Goal: Task Accomplishment & Management: Use online tool/utility

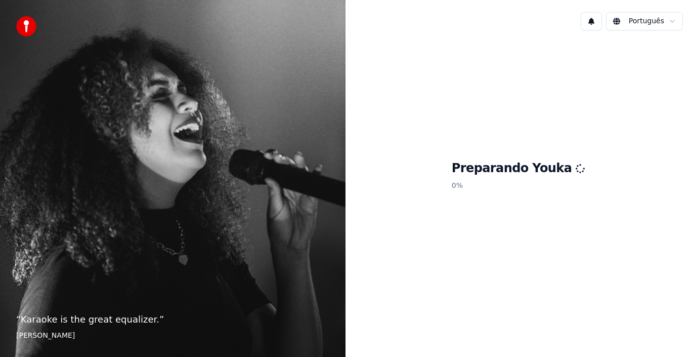
click at [292, 181] on div "“ Karaoke is the great equalizer. ” [PERSON_NAME]" at bounding box center [173, 178] width 346 height 357
click at [422, 281] on div "Preparando Youka 100 %" at bounding box center [519, 177] width 346 height 278
click at [546, 278] on div "Preparando Youka 100 %" at bounding box center [519, 177] width 346 height 278
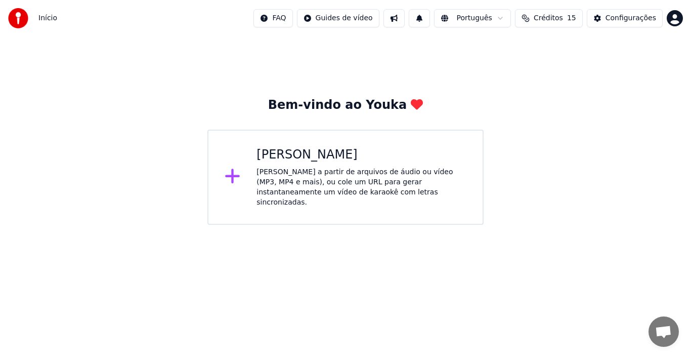
click at [554, 215] on html "Início FAQ Guides de vídeo Português Créditos 15 Configurações Bem-vindo ao You…" at bounding box center [345, 112] width 691 height 225
click at [262, 183] on div "[PERSON_NAME] a partir de arquivos de áudio ou vídeo (MP3, MP4 e mais), ou cole…" at bounding box center [362, 187] width 210 height 40
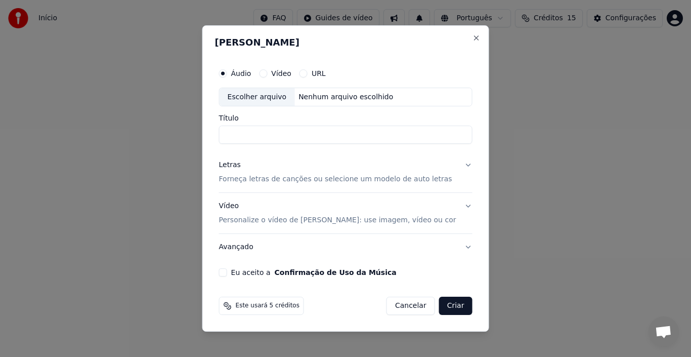
click at [308, 73] on button "URL" at bounding box center [304, 73] width 8 height 8
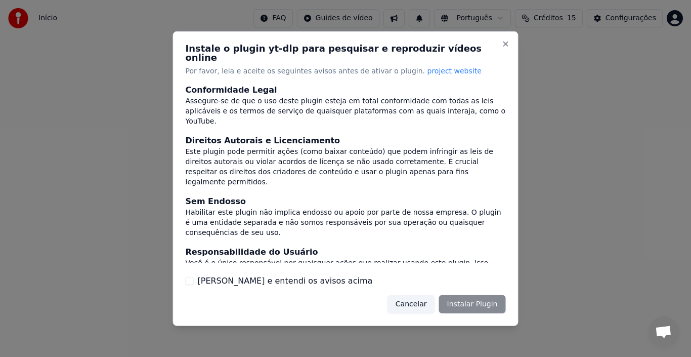
click at [478, 300] on div "Cancelar Instalar Plugin" at bounding box center [447, 304] width 118 height 18
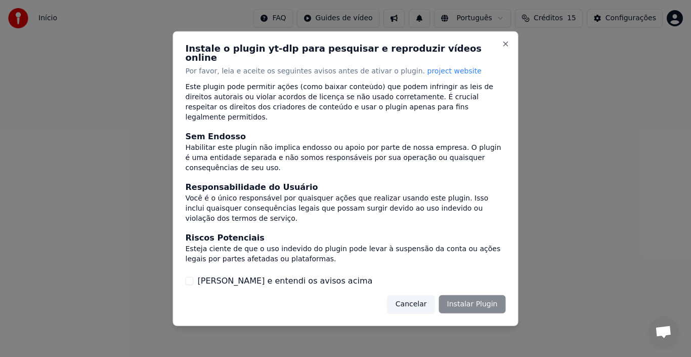
scroll to position [87, 0]
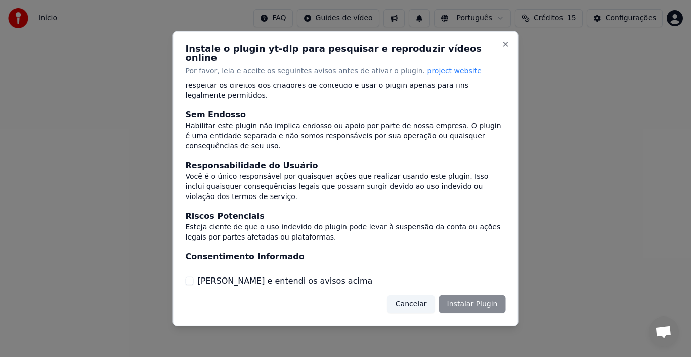
click at [197, 283] on div "Instale o plugin yt-dlp para pesquisar e reproduzir vídeos online Por favor, le…" at bounding box center [346, 178] width 346 height 294
click at [193, 277] on button "[PERSON_NAME] e entendi os avisos acima" at bounding box center [190, 281] width 8 height 8
click at [482, 305] on button "Instalar Plugin" at bounding box center [472, 304] width 67 height 18
click at [481, 305] on div "Cancelar Instalar Plugin" at bounding box center [447, 304] width 118 height 18
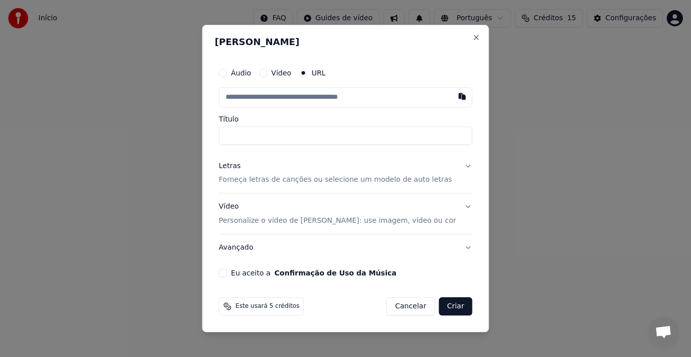
click at [300, 96] on input "text" at bounding box center [346, 97] width 254 height 20
click at [452, 99] on button "button" at bounding box center [462, 96] width 20 height 18
type input "**********"
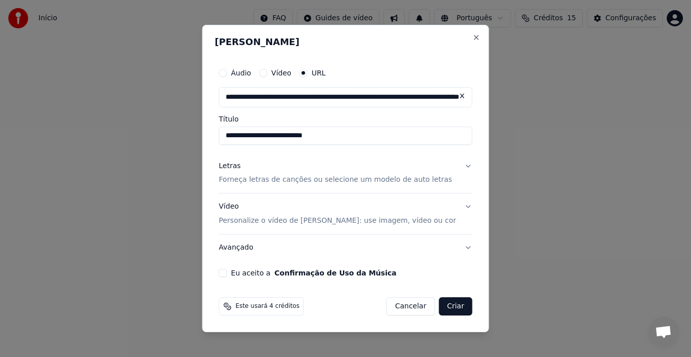
type input "**********"
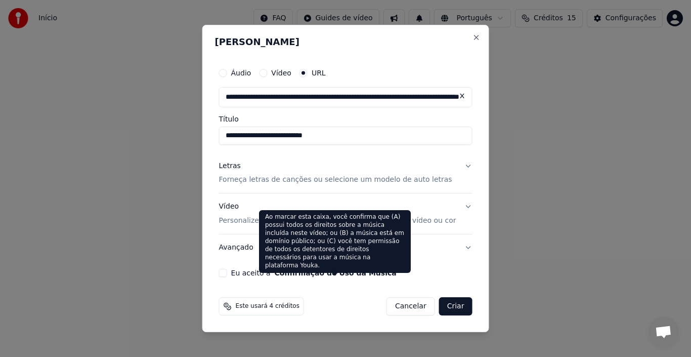
click at [294, 270] on button "Confirmação de Uso da Música" at bounding box center [336, 272] width 122 height 7
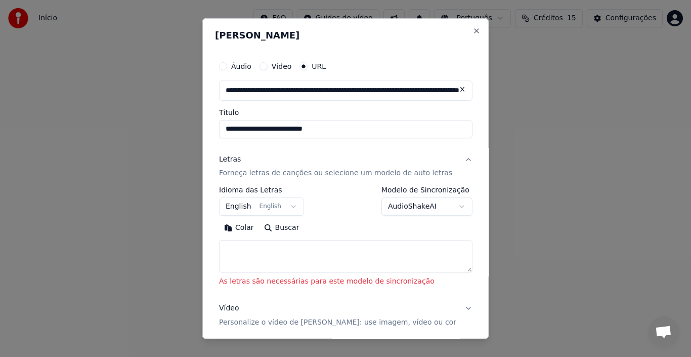
click at [441, 210] on body "**********" at bounding box center [345, 112] width 691 height 225
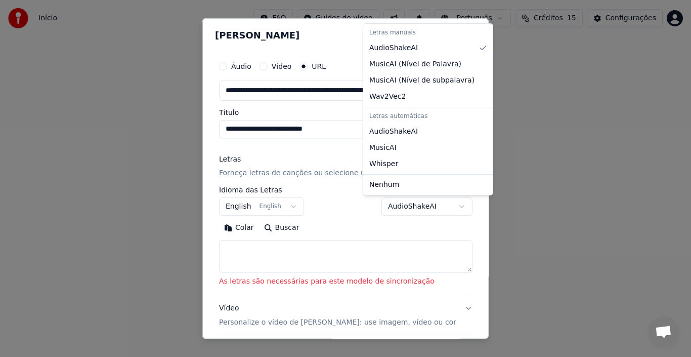
click at [347, 209] on body "**********" at bounding box center [345, 112] width 691 height 225
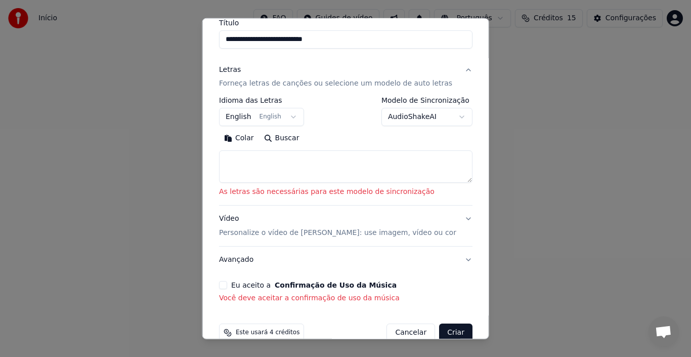
scroll to position [101, 0]
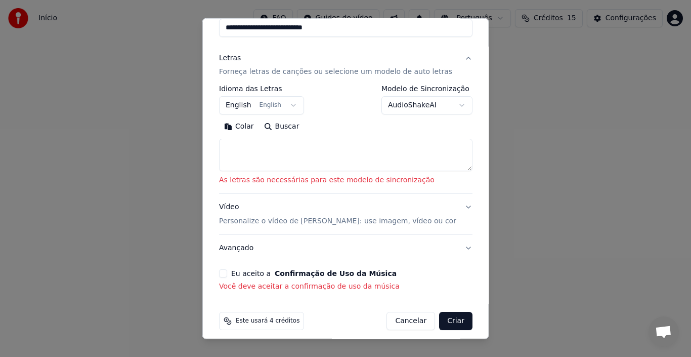
click at [292, 107] on button "English English" at bounding box center [261, 105] width 85 height 18
click at [291, 107] on button "English English" at bounding box center [261, 105] width 85 height 18
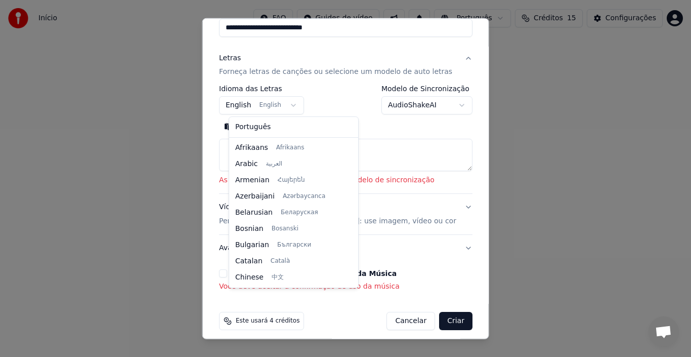
scroll to position [81, 0]
click at [371, 120] on body "**********" at bounding box center [345, 112] width 691 height 225
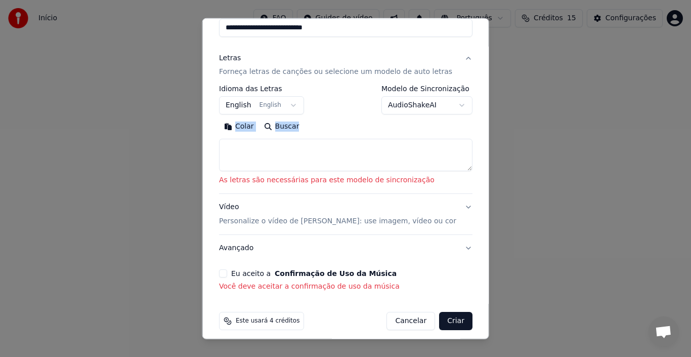
click at [371, 120] on div "Colar Buscar" at bounding box center [346, 126] width 254 height 16
click at [282, 127] on button "Buscar" at bounding box center [282, 126] width 46 height 16
type textarea "**********"
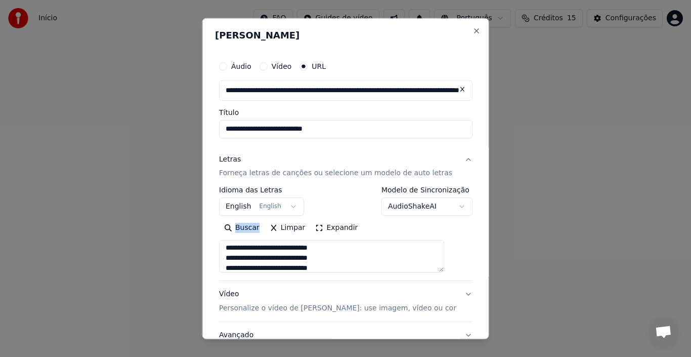
scroll to position [594, 0]
click at [321, 228] on button "Expandir" at bounding box center [336, 228] width 53 height 16
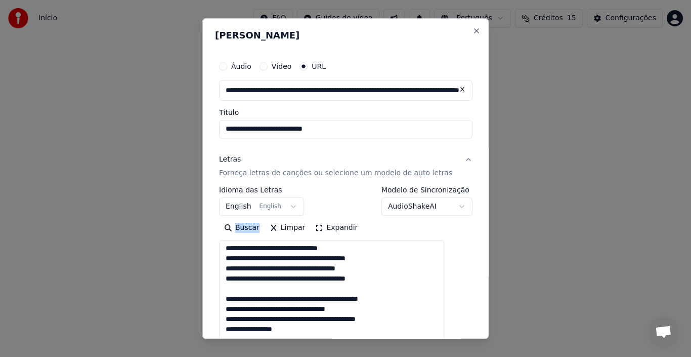
scroll to position [1, 0]
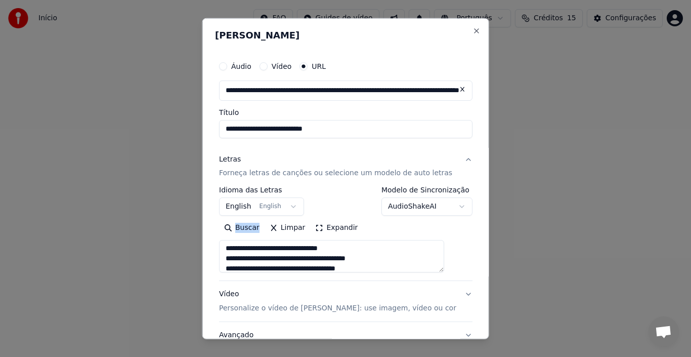
click at [321, 228] on button "Expandir" at bounding box center [336, 228] width 53 height 16
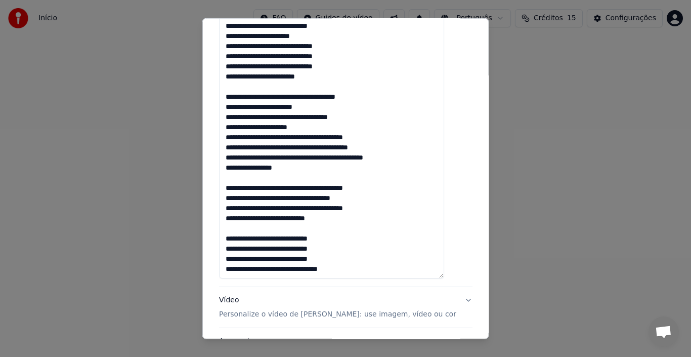
scroll to position [687, 0]
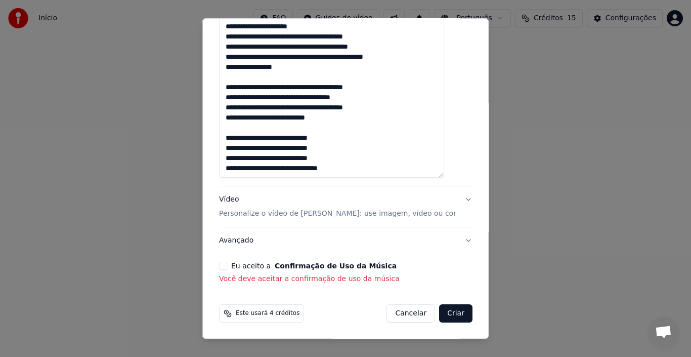
click at [227, 267] on button "Eu aceito a Confirmação de Uso da Música" at bounding box center [223, 266] width 8 height 8
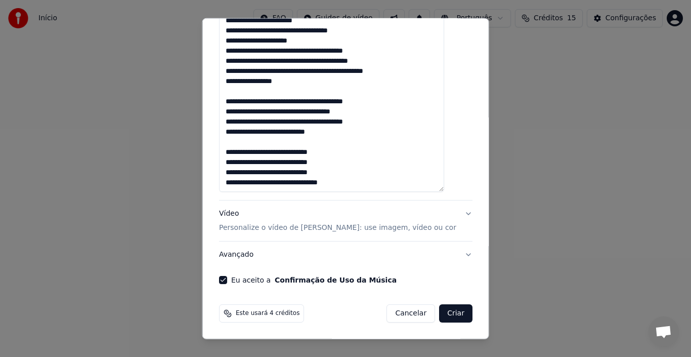
click at [230, 267] on button "Avançado" at bounding box center [346, 254] width 254 height 26
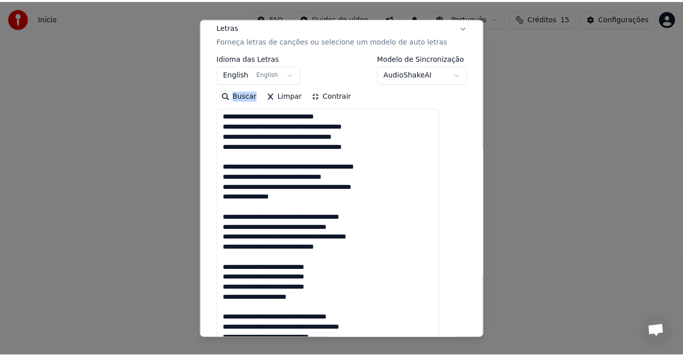
scroll to position [24, 0]
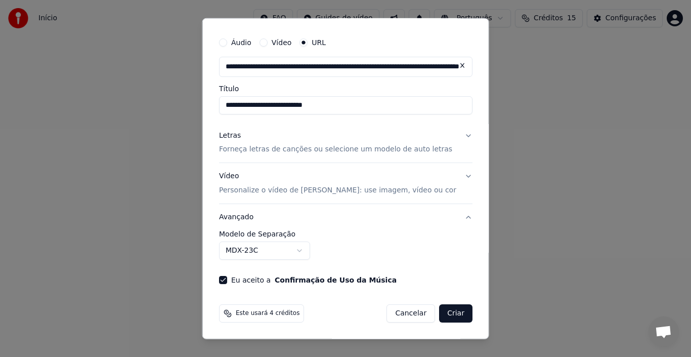
click at [254, 318] on div "Este usará 4 créditos" at bounding box center [261, 313] width 85 height 18
click at [271, 312] on span "Este usará 4 créditos" at bounding box center [268, 313] width 64 height 8
click at [232, 315] on icon at bounding box center [228, 313] width 8 height 8
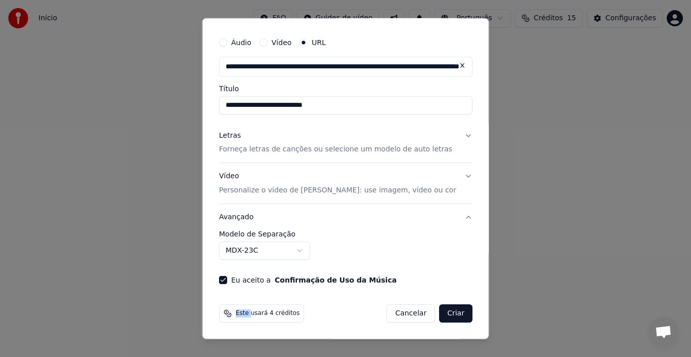
click at [232, 315] on icon at bounding box center [228, 313] width 8 height 8
click at [232, 316] on icon at bounding box center [228, 313] width 8 height 8
click at [439, 310] on button "Criar" at bounding box center [455, 313] width 33 height 18
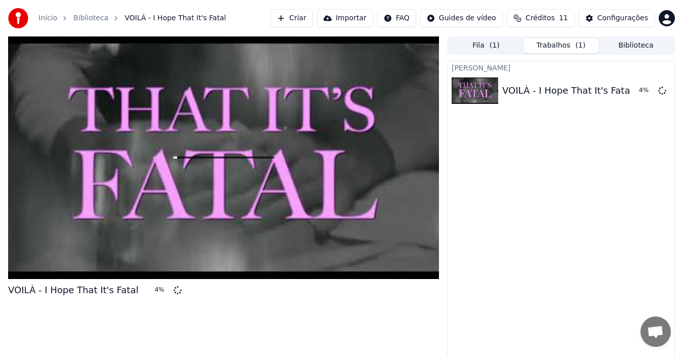
click at [617, 15] on div "Configurações" at bounding box center [622, 18] width 51 height 10
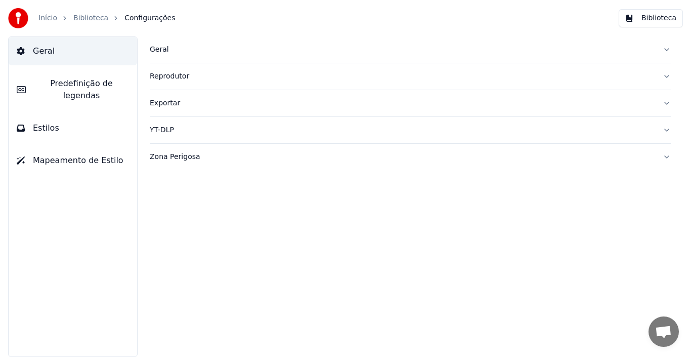
click at [42, 122] on span "Estilos" at bounding box center [46, 128] width 26 height 12
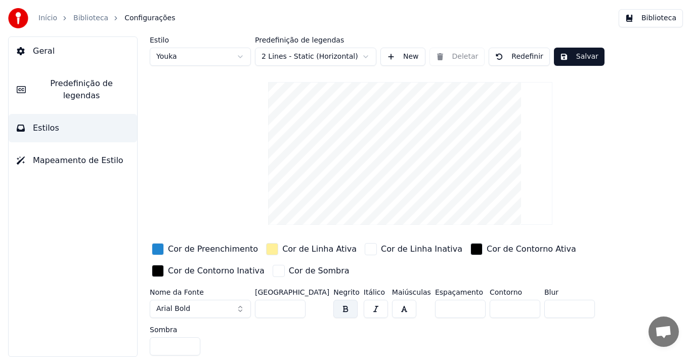
click at [74, 89] on span "Predefinição de legendas" at bounding box center [81, 89] width 95 height 24
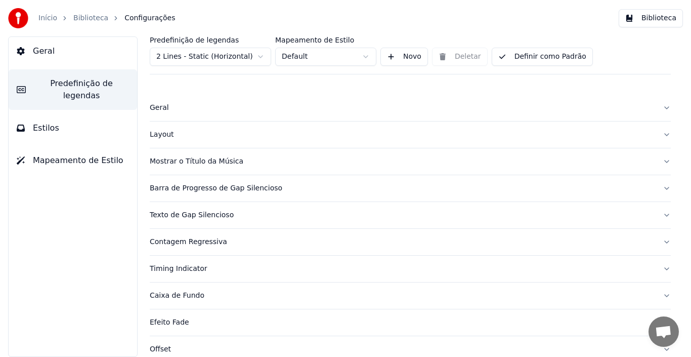
click at [73, 88] on span "Predefinição de legendas" at bounding box center [81, 89] width 95 height 24
click at [78, 54] on button "Geral" at bounding box center [73, 51] width 129 height 28
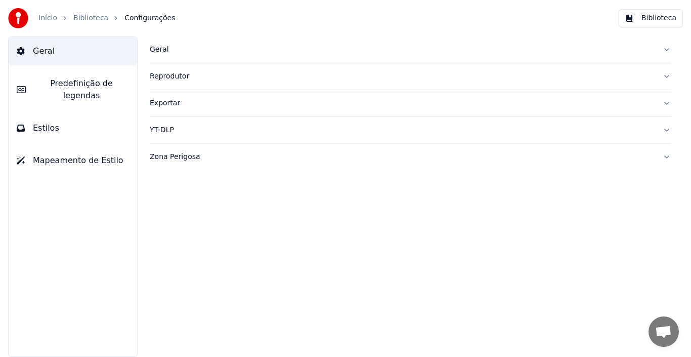
click at [156, 48] on div "Geral" at bounding box center [402, 50] width 505 height 10
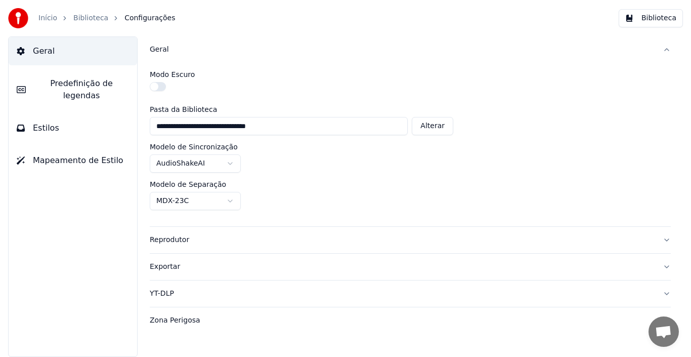
click at [158, 83] on button "button" at bounding box center [158, 86] width 16 height 9
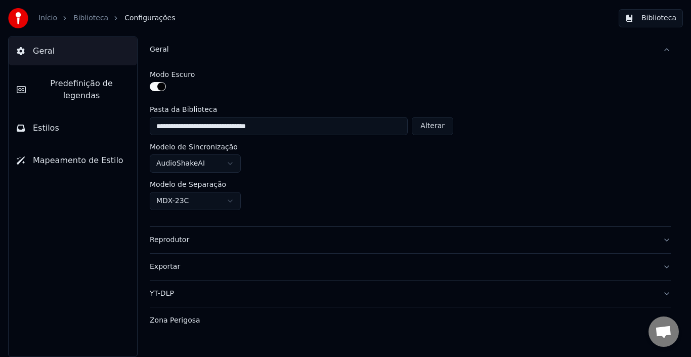
click at [158, 82] on button "button" at bounding box center [158, 86] width 16 height 9
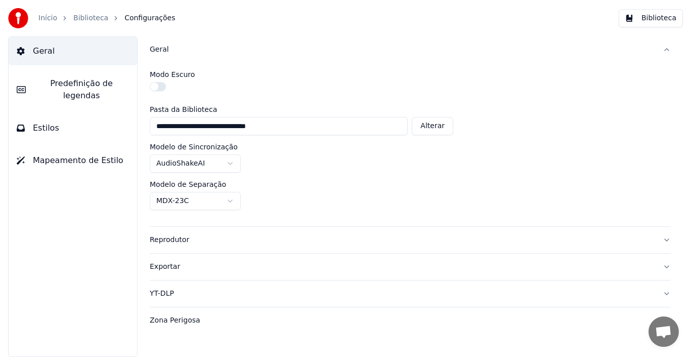
click at [205, 244] on div "Reprodutor" at bounding box center [402, 240] width 505 height 10
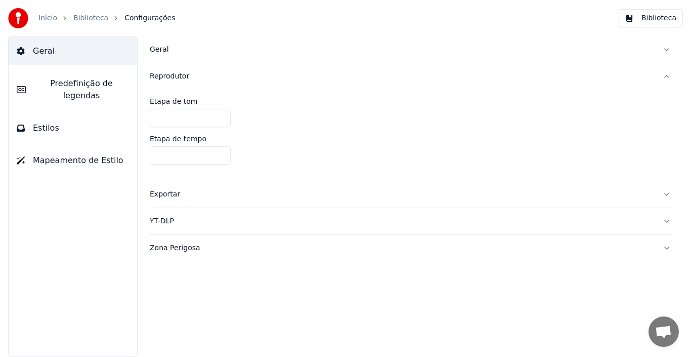
click at [196, 198] on div "Exportar" at bounding box center [402, 194] width 505 height 10
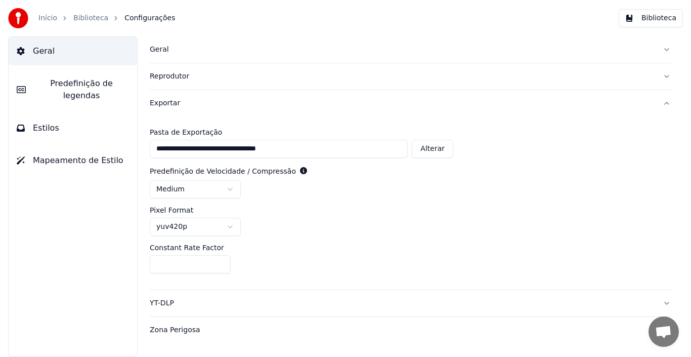
click at [191, 106] on div "Exportar" at bounding box center [402, 103] width 505 height 10
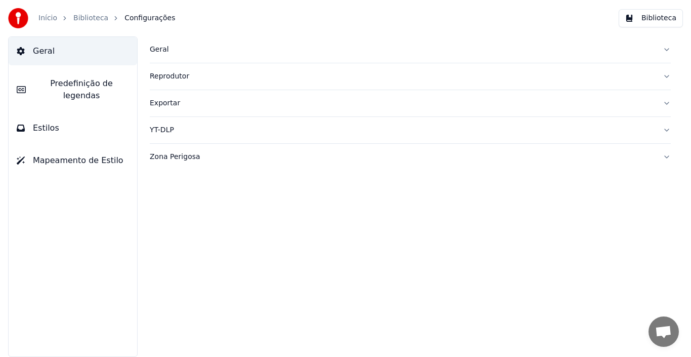
click at [190, 129] on div "YT-DLP" at bounding box center [402, 130] width 505 height 10
click at [191, 129] on div "YT-DLP" at bounding box center [402, 130] width 505 height 10
click at [187, 154] on div "Zona Perigosa" at bounding box center [402, 157] width 505 height 10
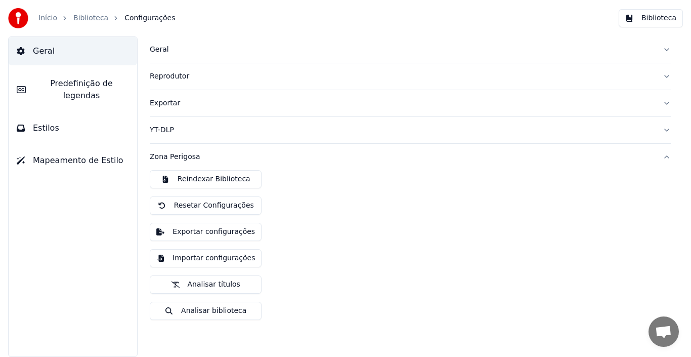
click at [187, 153] on div "Zona Perigosa" at bounding box center [402, 157] width 505 height 10
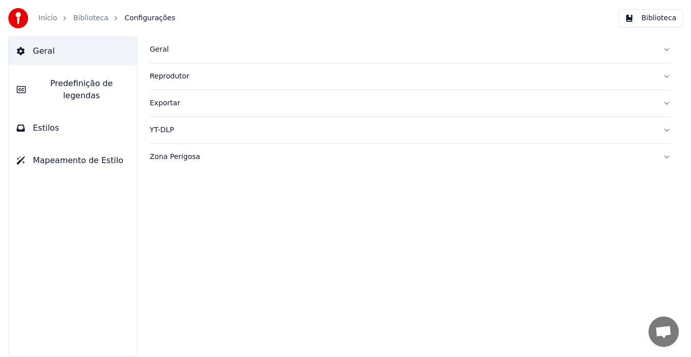
click at [170, 82] on button "Reprodutor" at bounding box center [410, 76] width 521 height 26
click at [170, 74] on div "Reprodutor" at bounding box center [402, 76] width 505 height 10
click at [163, 47] on div "Geral" at bounding box center [402, 50] width 505 height 10
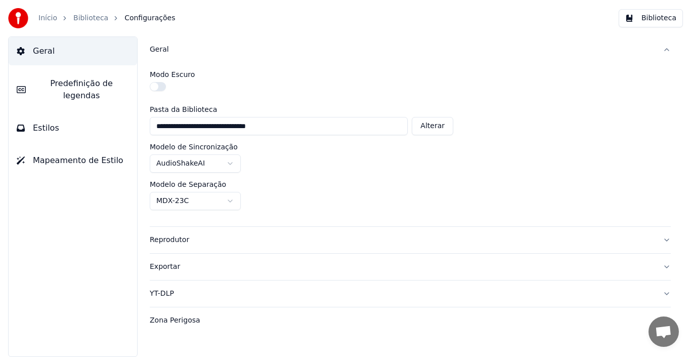
click at [20, 24] on img at bounding box center [18, 18] width 20 height 20
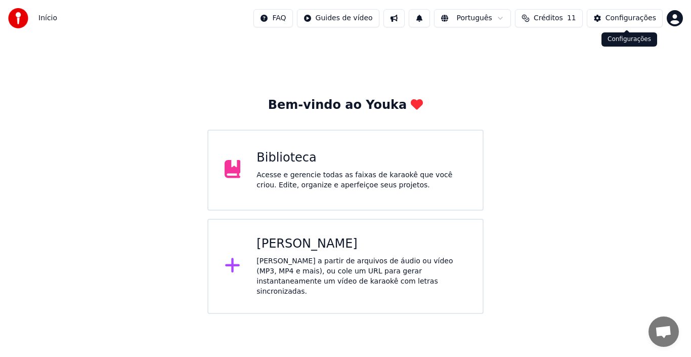
click at [611, 19] on div "Configurações" at bounding box center [631, 18] width 51 height 10
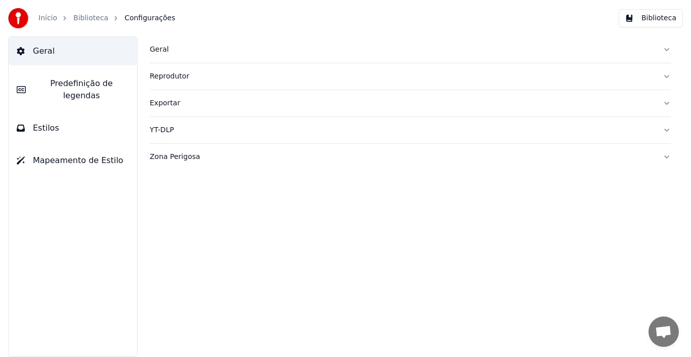
click at [611, 19] on div "Início Biblioteca Configurações Biblioteca" at bounding box center [345, 18] width 691 height 36
click at [44, 19] on link "Início" at bounding box center [47, 18] width 19 height 10
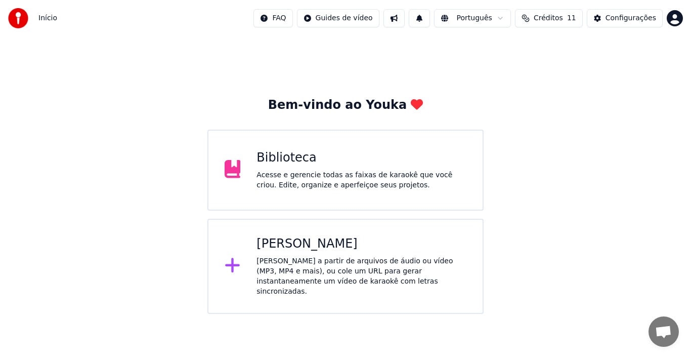
click at [327, 199] on div "Biblioteca Acesse e gerencie todas as faixas de karaokê que você criou. Edite, …" at bounding box center [345, 170] width 276 height 81
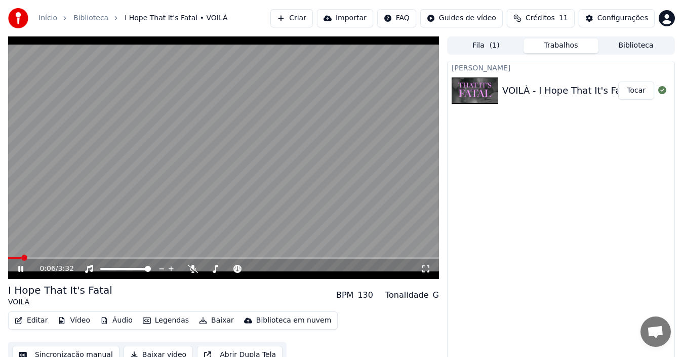
click at [19, 216] on video at bounding box center [223, 157] width 431 height 242
click at [191, 271] on icon at bounding box center [193, 269] width 10 height 8
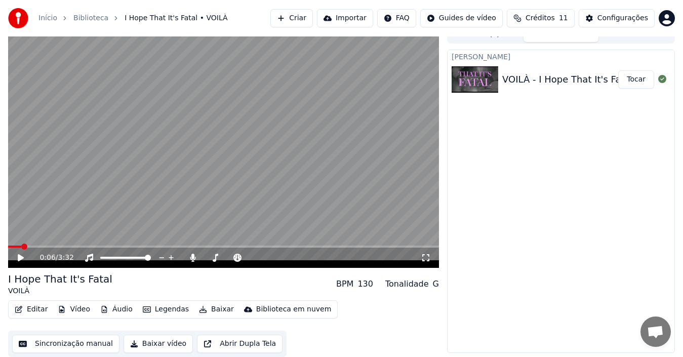
click at [434, 301] on div "Editar Vídeo Áudio Legendas Baixar Biblioteca em nuvem Sincronização manual Bai…" at bounding box center [223, 328] width 431 height 57
click at [190, 259] on icon at bounding box center [193, 258] width 10 height 8
click at [114, 311] on button "Áudio" at bounding box center [116, 309] width 40 height 14
click at [121, 322] on div "Editar Vídeo Áudio Legendas Baixar Biblioteca em nuvem Sincronização manual Bai…" at bounding box center [223, 328] width 431 height 57
click at [58, 345] on button "Sincronização manual" at bounding box center [65, 343] width 107 height 18
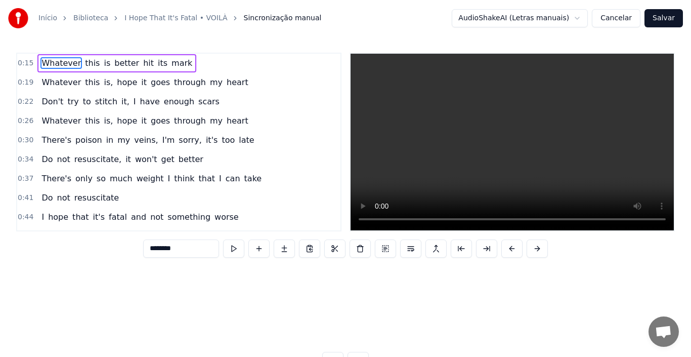
click at [611, 12] on button "Cancelar" at bounding box center [616, 18] width 49 height 18
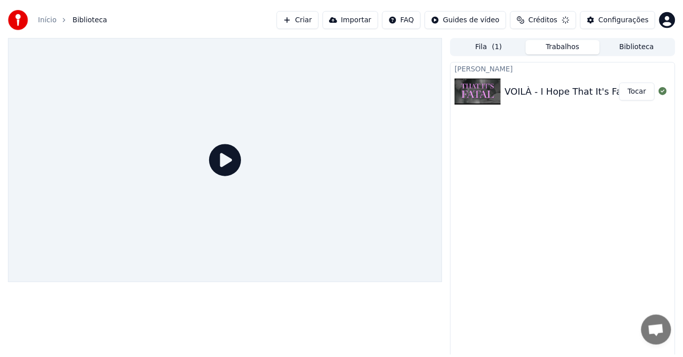
scroll to position [7, 0]
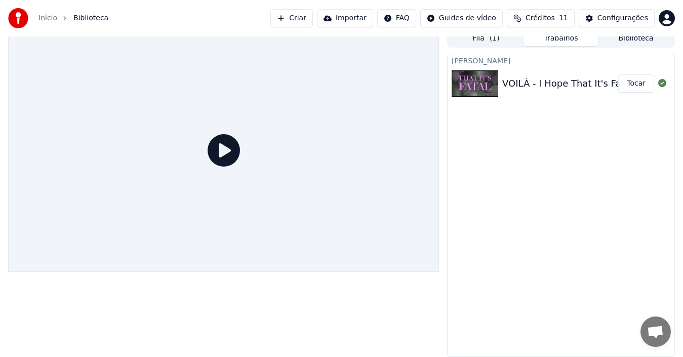
click at [634, 86] on button "Tocar" at bounding box center [636, 83] width 36 height 18
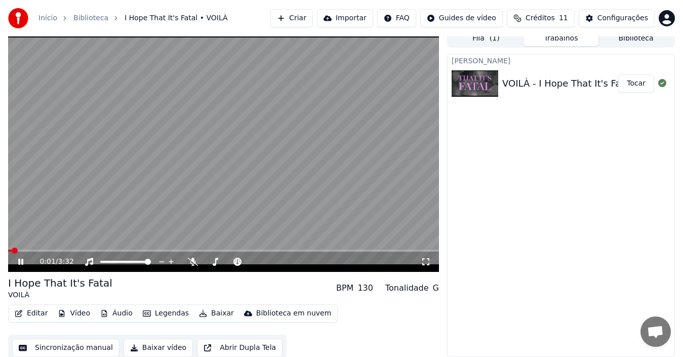
scroll to position [11, 0]
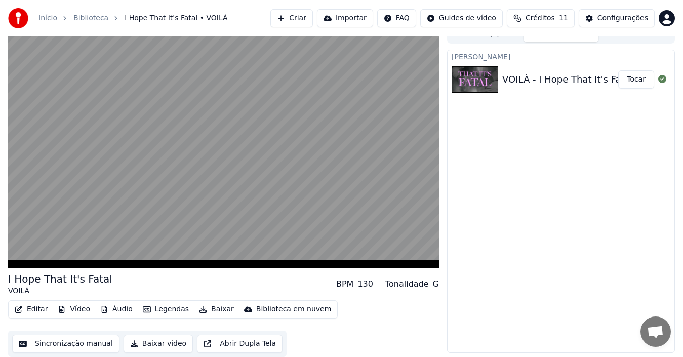
click at [201, 308] on button "Baixar" at bounding box center [216, 309] width 43 height 14
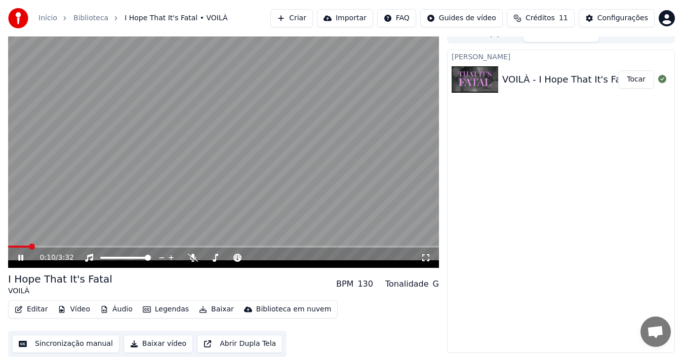
click at [565, 237] on div "Criar Karaokê VOILÀ - I Hope That It's Fatal Tocar" at bounding box center [561, 201] width 228 height 303
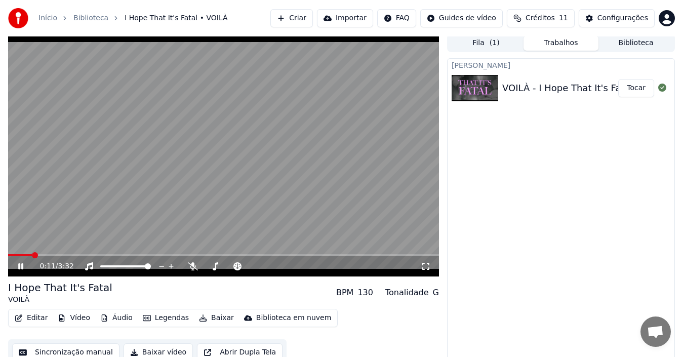
scroll to position [0, 0]
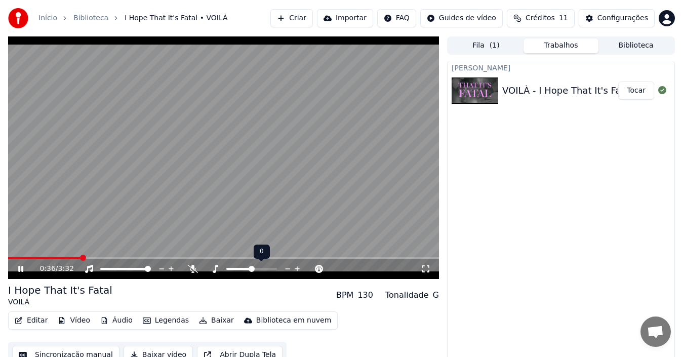
click at [255, 268] on span at bounding box center [251, 269] width 6 height 6
click at [283, 269] on icon at bounding box center [288, 269] width 10 height 10
click at [254, 265] on div at bounding box center [260, 269] width 81 height 10
click at [264, 271] on div at bounding box center [260, 269] width 81 height 10
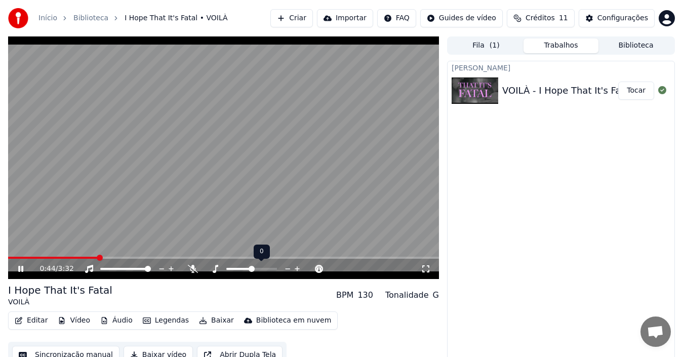
click at [264, 271] on div at bounding box center [260, 269] width 81 height 10
click at [264, 268] on span at bounding box center [251, 269] width 51 height 2
click at [250, 268] on span at bounding box center [245, 269] width 38 height 2
click at [263, 145] on video at bounding box center [223, 157] width 431 height 242
click at [133, 147] on video at bounding box center [223, 157] width 431 height 242
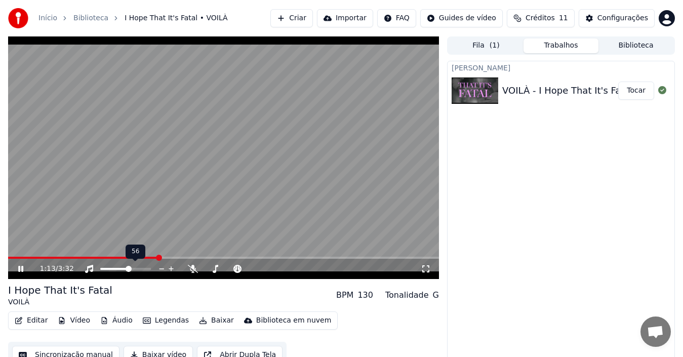
click at [129, 269] on span at bounding box center [114, 269] width 28 height 2
click at [116, 271] on div at bounding box center [134, 269] width 81 height 10
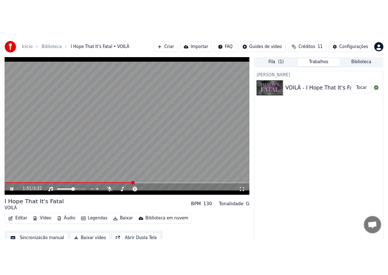
scroll to position [11, 0]
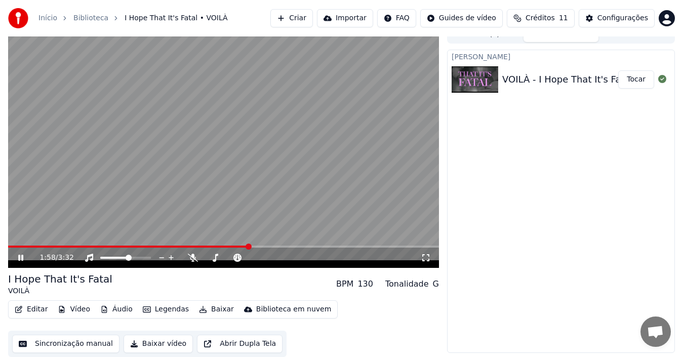
click at [20, 260] on icon at bounding box center [27, 258] width 23 height 8
click at [475, 14] on html "Início Biblioteca I Hope That It's Fatal • VOILÀ Criar Importar FAQ Guides de v…" at bounding box center [341, 167] width 683 height 357
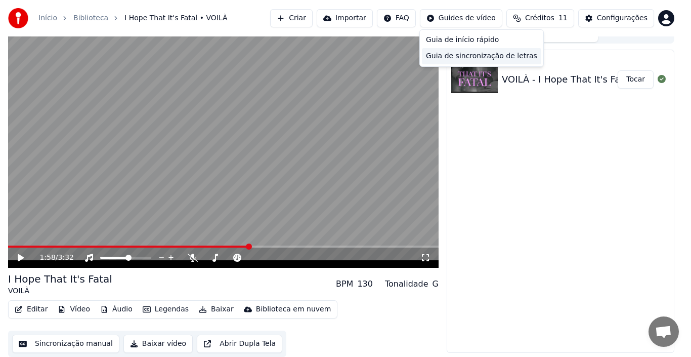
click at [456, 54] on div "Guia de sincronização de letras" at bounding box center [481, 56] width 119 height 16
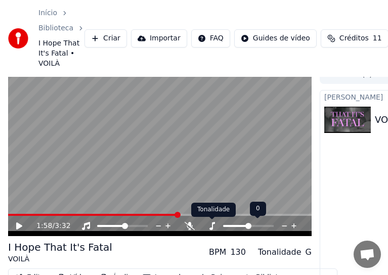
click at [211, 228] on icon at bounding box center [212, 226] width 10 height 8
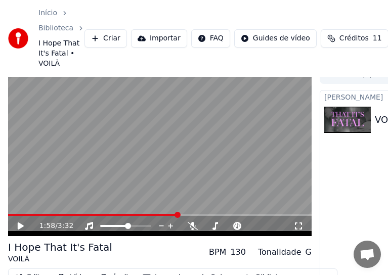
click at [18, 226] on icon at bounding box center [21, 226] width 6 height 7
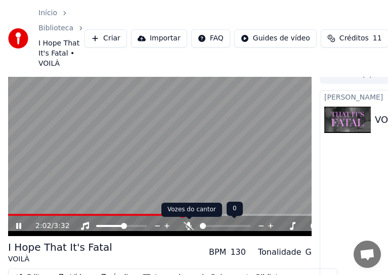
click at [190, 230] on icon at bounding box center [189, 226] width 10 height 8
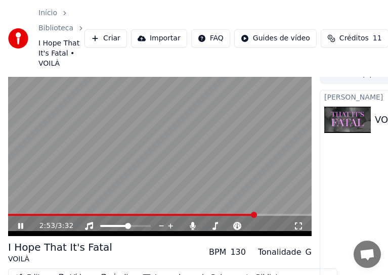
click at [22, 228] on icon at bounding box center [20, 226] width 5 height 6
click at [18, 233] on div "2:53 / 3:32" at bounding box center [160, 226] width 304 height 20
click at [22, 223] on icon at bounding box center [27, 226] width 23 height 8
click at [110, 229] on div at bounding box center [134, 226] width 81 height 10
click at [110, 227] on span at bounding box center [114, 226] width 28 height 2
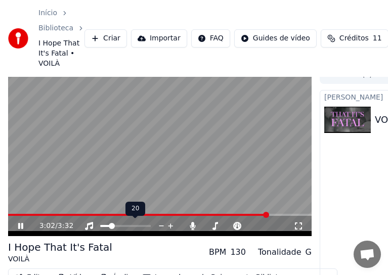
click at [110, 226] on span at bounding box center [112, 226] width 6 height 6
click at [107, 225] on div at bounding box center [134, 226] width 81 height 10
click at [104, 226] on span at bounding box center [105, 226] width 10 height 2
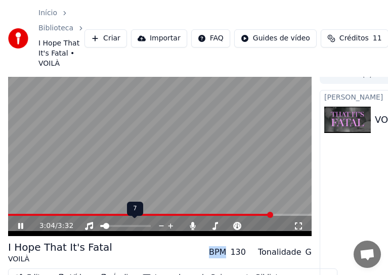
click at [104, 226] on span at bounding box center [106, 226] width 6 height 6
click at [155, 223] on div at bounding box center [134, 226] width 81 height 10
click at [123, 227] on span at bounding box center [125, 226] width 51 height 2
click at [166, 236] on div "3:19 / 3:32" at bounding box center [160, 226] width 304 height 20
click at [141, 227] on span at bounding box center [125, 226] width 51 height 2
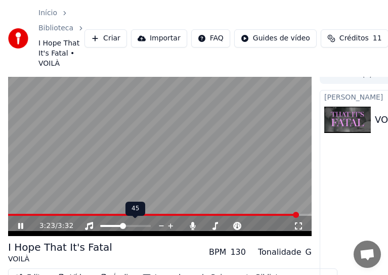
click at [151, 226] on span at bounding box center [125, 226] width 51 height 2
click at [15, 228] on div "3:32 / 3:32" at bounding box center [160, 226] width 296 height 10
drag, startPoint x: 17, startPoint y: 212, endPoint x: -7, endPoint y: 216, distance: 24.2
click at [0, 216] on html "Início Biblioteca I Hope That It's Fatal • VOILÀ Criar Importar FAQ Guides de v…" at bounding box center [194, 126] width 388 height 275
click at [18, 229] on icon at bounding box center [27, 226] width 23 height 8
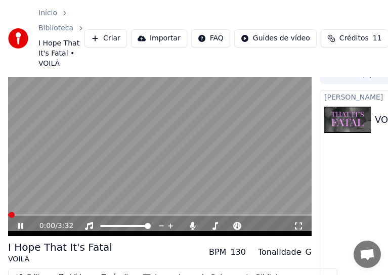
click at [12, 218] on span at bounding box center [12, 215] width 6 height 6
click at [12, 220] on div "0:00 / 3:32" at bounding box center [160, 226] width 304 height 20
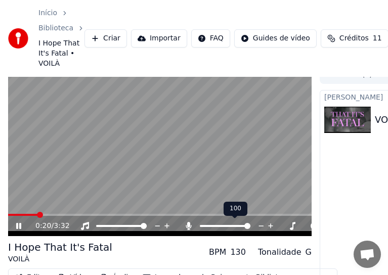
click at [196, 230] on div at bounding box center [234, 226] width 81 height 10
click at [190, 235] on div "0:24 / 3:32" at bounding box center [160, 226] width 304 height 20
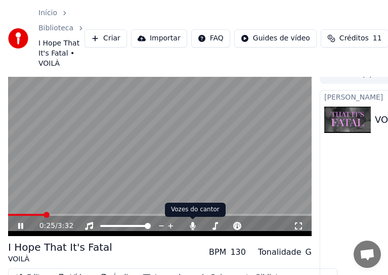
click at [190, 235] on div "0:25 / 3:32" at bounding box center [160, 226] width 304 height 20
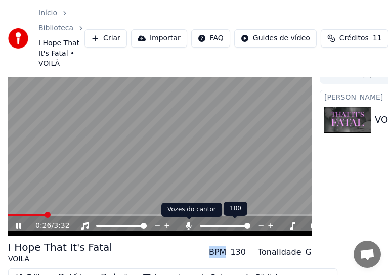
click at [186, 227] on icon at bounding box center [189, 226] width 10 height 8
click at [189, 229] on icon at bounding box center [189, 226] width 6 height 8
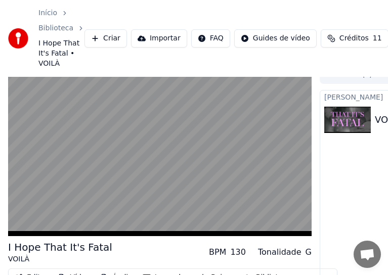
click at [129, 237] on div "I Hope That It's Fatal VOILÀ BPM 130 Tonalidade G Editar Vídeo Áudio Legendas B…" at bounding box center [160, 196] width 304 height 260
click at [130, 238] on div "I Hope That It's Fatal VOILÀ BPM 130 Tonalidade G Editar Vídeo Áudio Legendas B…" at bounding box center [160, 196] width 304 height 260
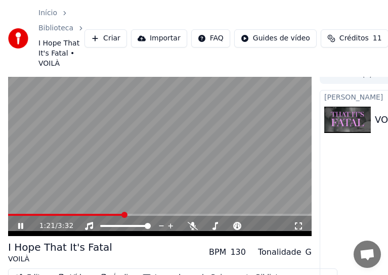
drag, startPoint x: 70, startPoint y: 175, endPoint x: 58, endPoint y: 218, distance: 45.2
click at [70, 175] on video at bounding box center [160, 151] width 304 height 171
click at [30, 234] on div "1:21 / 3:32" at bounding box center [160, 226] width 304 height 20
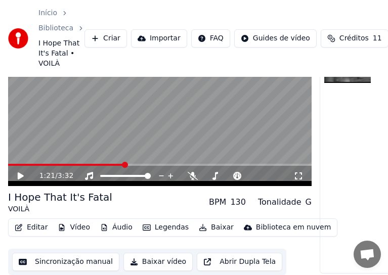
click at [115, 225] on button "Áudio" at bounding box center [116, 228] width 40 height 14
click at [116, 224] on button "Áudio" at bounding box center [116, 228] width 40 height 14
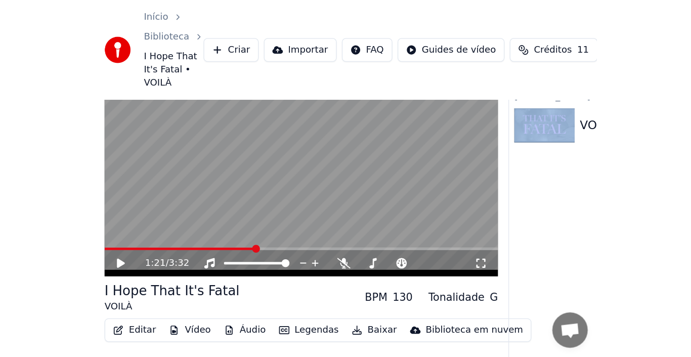
scroll to position [0, 0]
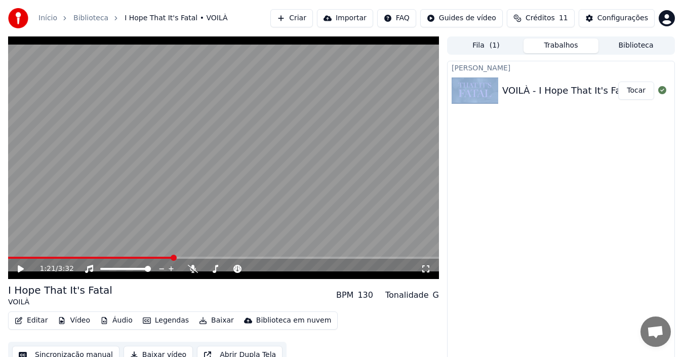
click at [611, 18] on div "Configurações" at bounding box center [622, 18] width 51 height 10
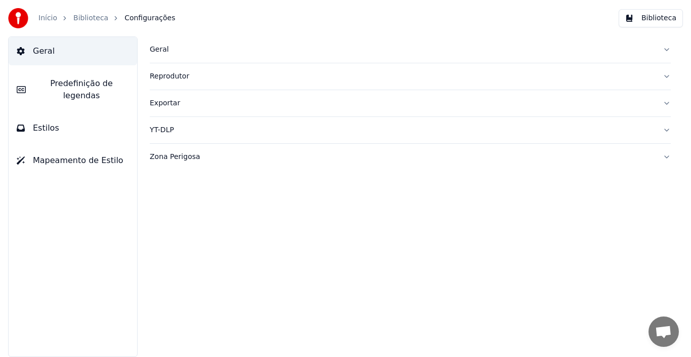
click at [54, 154] on span "Mapeamento de Estilo" at bounding box center [78, 160] width 91 height 12
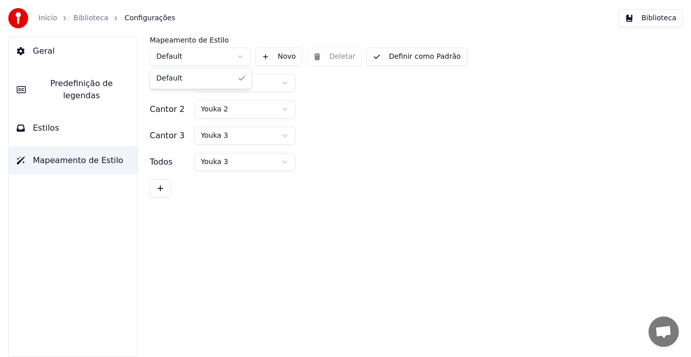
click at [244, 61] on html "Início Biblioteca Configurações Biblioteca Geral Predefinição de legendas Estil…" at bounding box center [345, 178] width 691 height 357
click at [244, 60] on html "Início Biblioteca Configurações Biblioteca Geral Predefinição de legendas Estil…" at bounding box center [345, 178] width 691 height 357
click at [95, 114] on button "Estilos" at bounding box center [73, 128] width 129 height 28
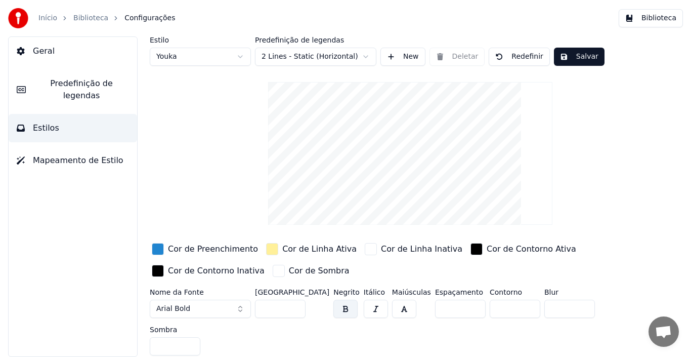
click at [65, 84] on span "Predefinição de legendas" at bounding box center [81, 89] width 95 height 24
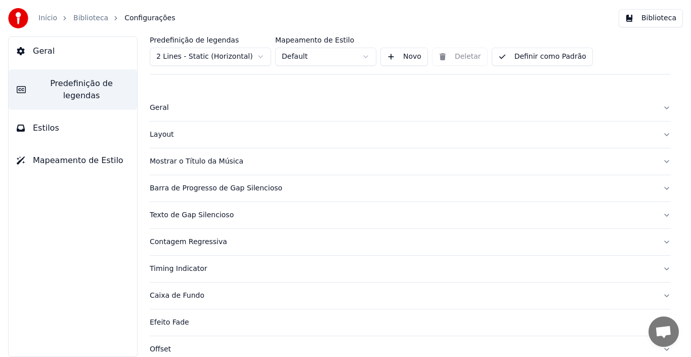
scroll to position [94, 0]
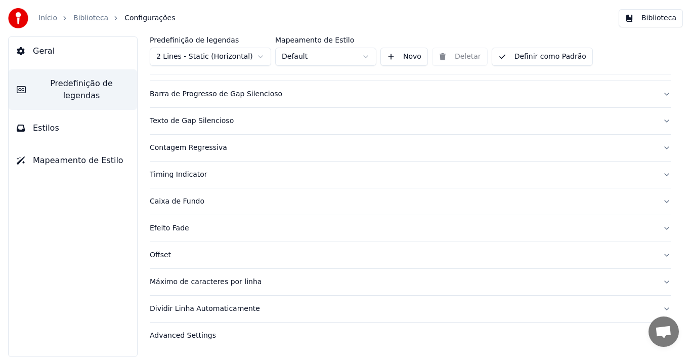
click at [179, 334] on div "Advanced Settings" at bounding box center [402, 335] width 505 height 10
click at [183, 340] on div "Advanced Settings" at bounding box center [402, 335] width 505 height 10
